Goal: Find specific page/section: Find specific page/section

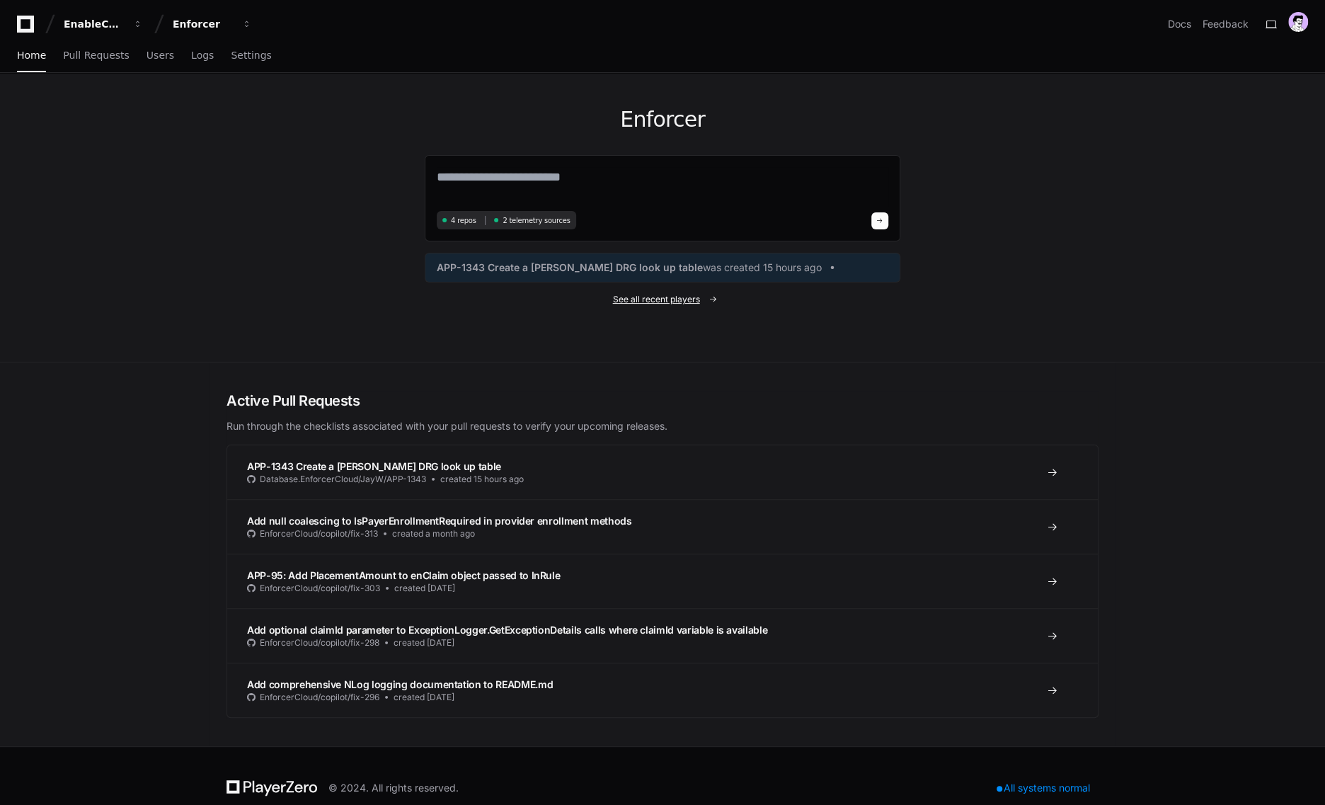
click at [680, 298] on span "See all recent players" at bounding box center [656, 299] width 87 height 11
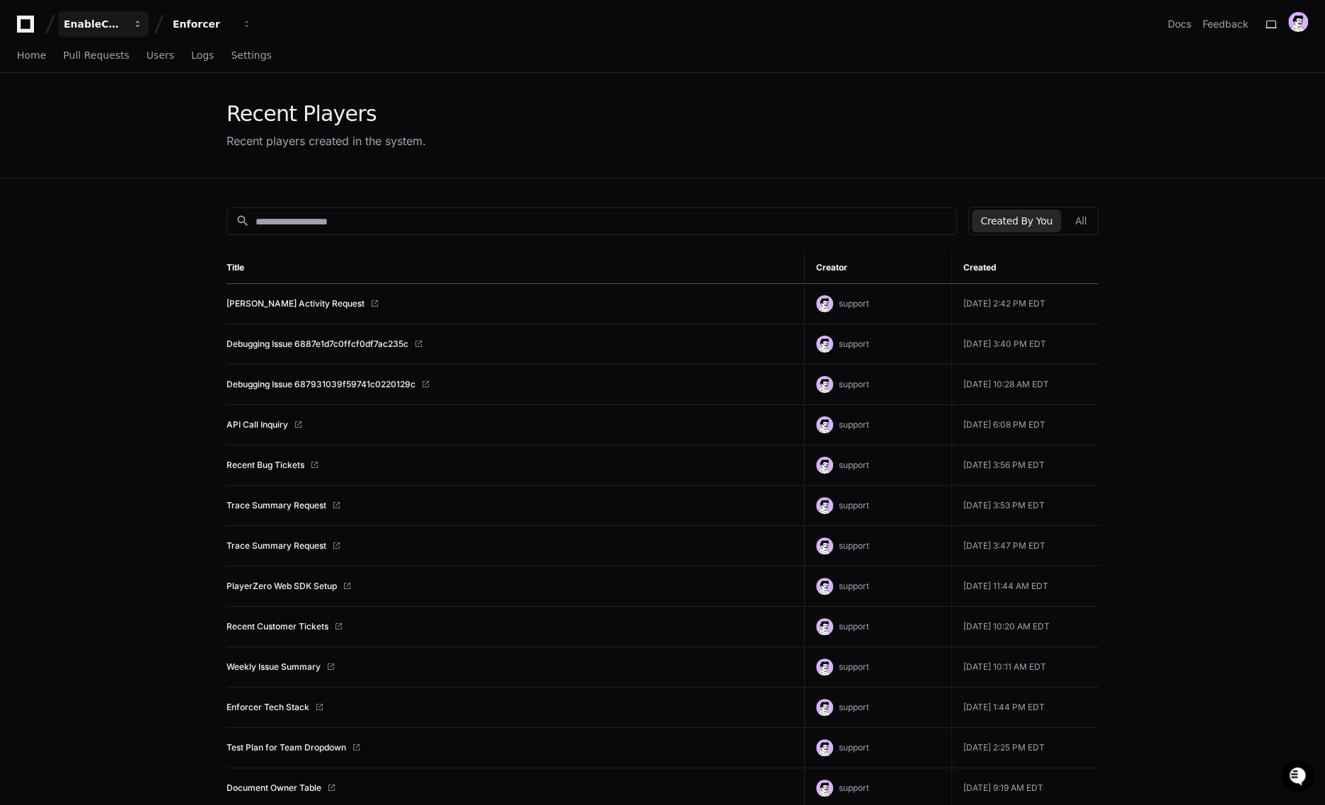
click at [115, 19] on div "EnableComp" at bounding box center [94, 24] width 61 height 14
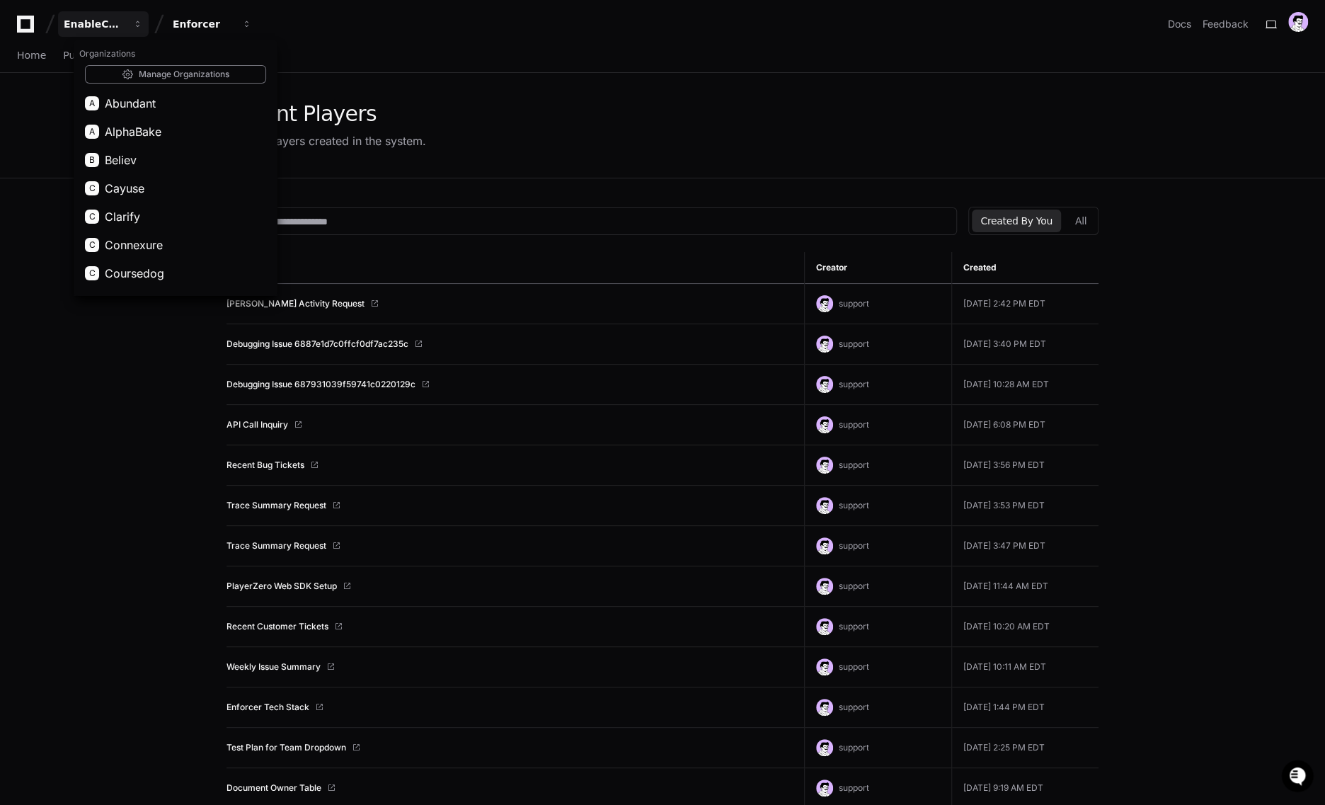
click at [321, 4] on div "EnableComp Organizations Manage Organizations A Abundant A AlphaBake B Believ C…" at bounding box center [662, 18] width 1325 height 37
